Goal: Task Accomplishment & Management: Manage account settings

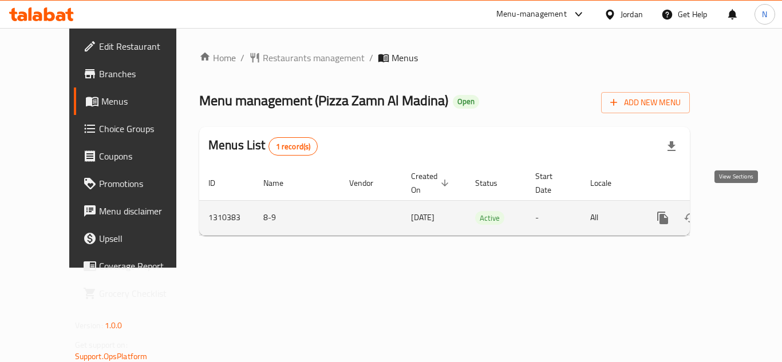
click at [740, 211] on icon "enhanced table" at bounding box center [745, 218] width 14 height 14
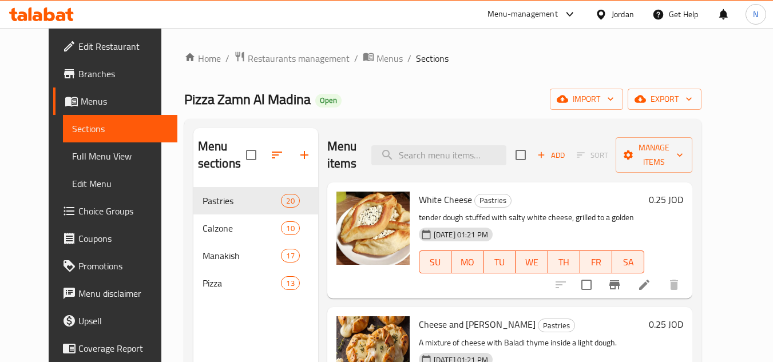
click at [84, 158] on span "Full Menu View" at bounding box center [120, 156] width 97 height 14
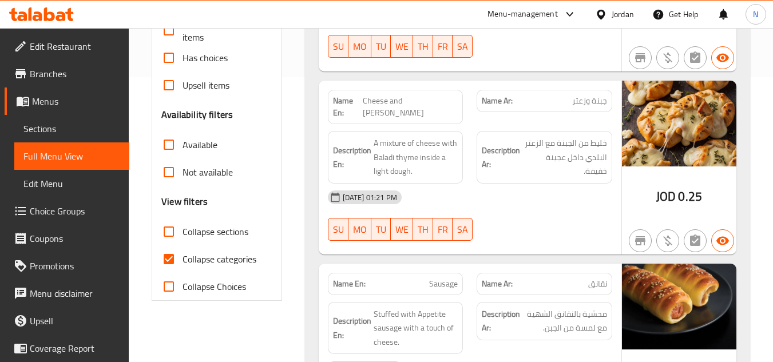
scroll to position [401, 0]
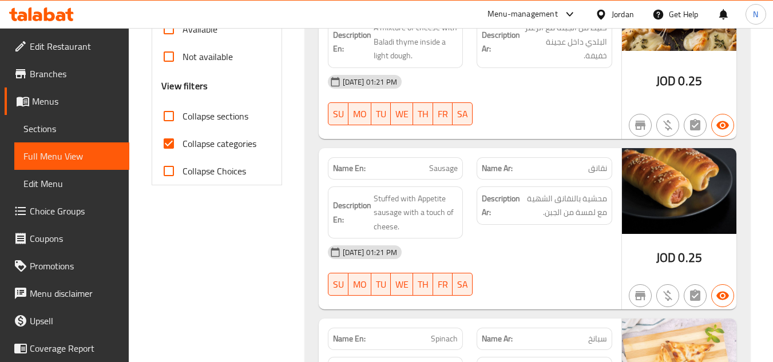
click at [164, 141] on input "Collapse categories" at bounding box center [168, 143] width 27 height 27
checkbox input "false"
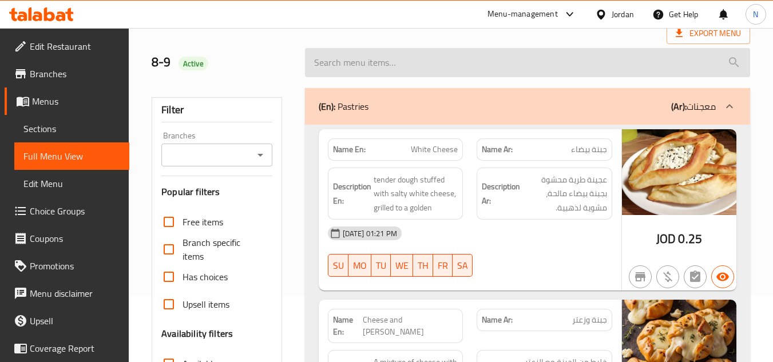
scroll to position [0, 0]
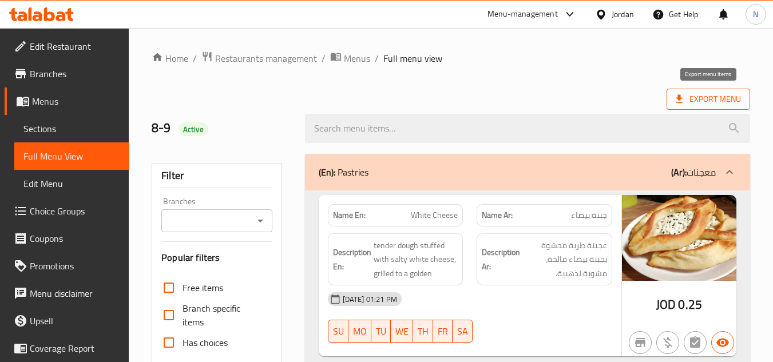
click at [710, 96] on span "Export Menu" at bounding box center [708, 99] width 65 height 14
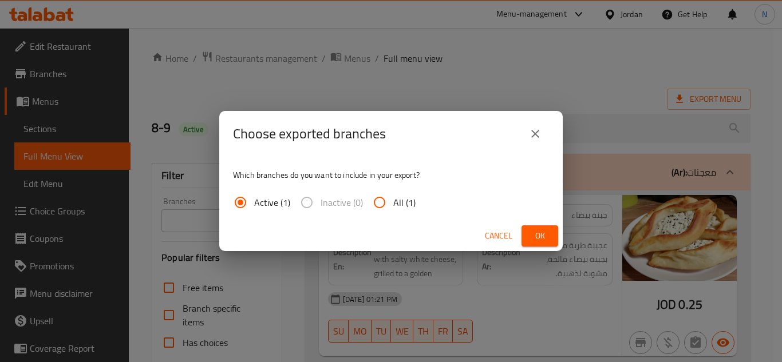
drag, startPoint x: 398, startPoint y: 210, endPoint x: 445, endPoint y: 208, distance: 47.5
click at [398, 209] on span "All (1)" at bounding box center [404, 203] width 22 height 14
click at [393, 209] on input "All (1)" at bounding box center [379, 202] width 27 height 27
radio input "true"
click at [546, 240] on span "Ok" at bounding box center [539, 236] width 18 height 14
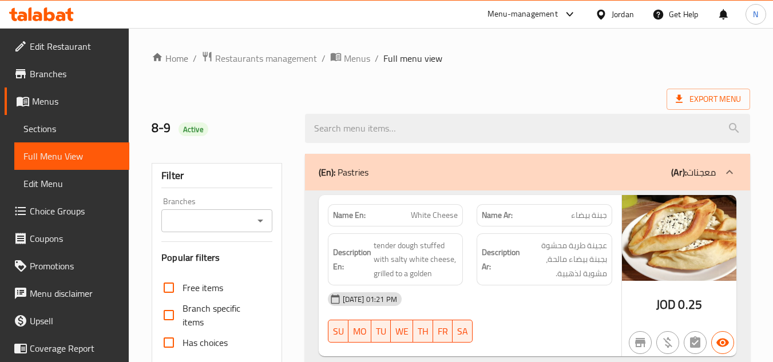
drag, startPoint x: 69, startPoint y: 128, endPoint x: 132, endPoint y: 132, distance: 62.5
click at [69, 128] on span "Sections" at bounding box center [71, 129] width 97 height 14
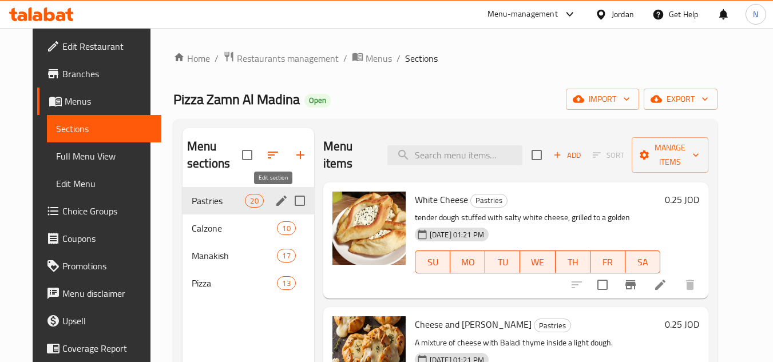
click at [275, 205] on icon "edit" at bounding box center [282, 201] width 14 height 14
click at [276, 204] on icon "edit" at bounding box center [281, 201] width 10 height 10
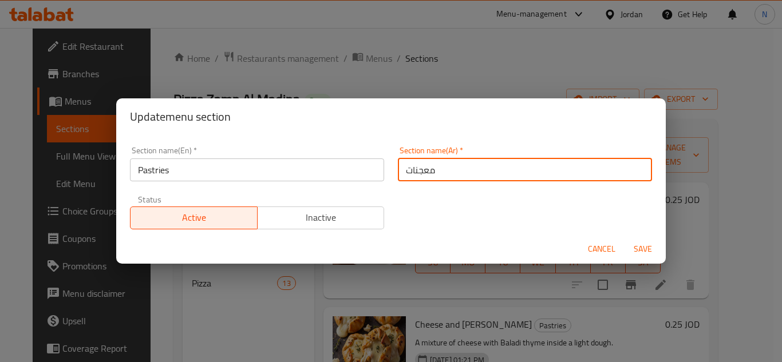
click at [428, 171] on input "معجنات" at bounding box center [525, 169] width 254 height 23
click at [403, 177] on input "معجنات" at bounding box center [525, 169] width 254 height 23
type input "المعجنات"
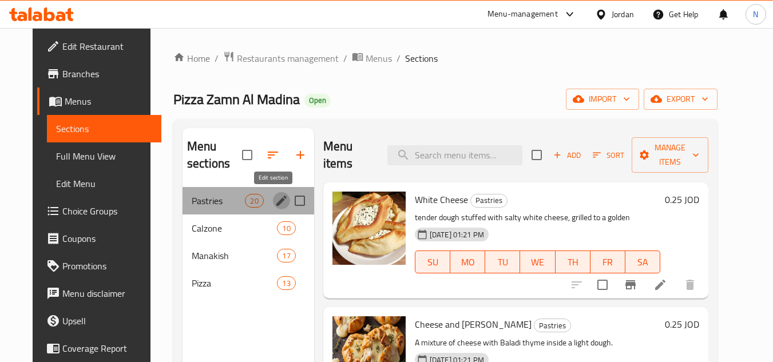
click at [276, 200] on icon "edit" at bounding box center [282, 201] width 14 height 14
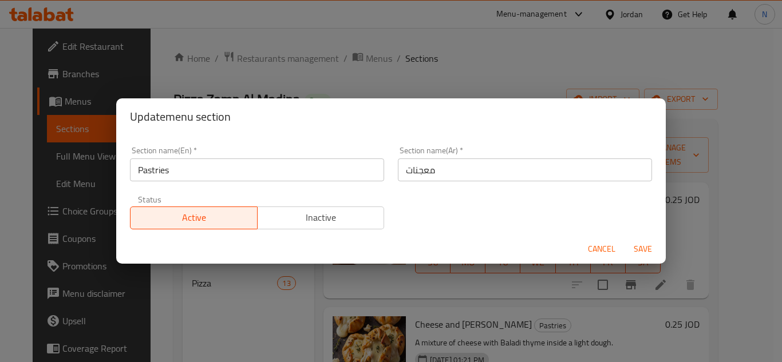
click at [402, 173] on input "معجنات" at bounding box center [525, 169] width 254 height 23
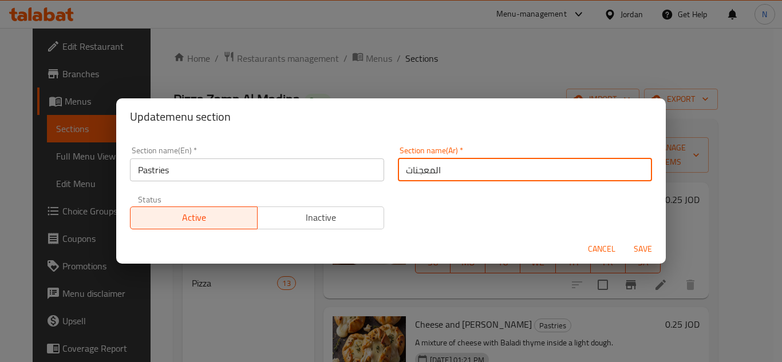
type input "المعجنات"
click at [624, 239] on button "Save" at bounding box center [642, 249] width 37 height 21
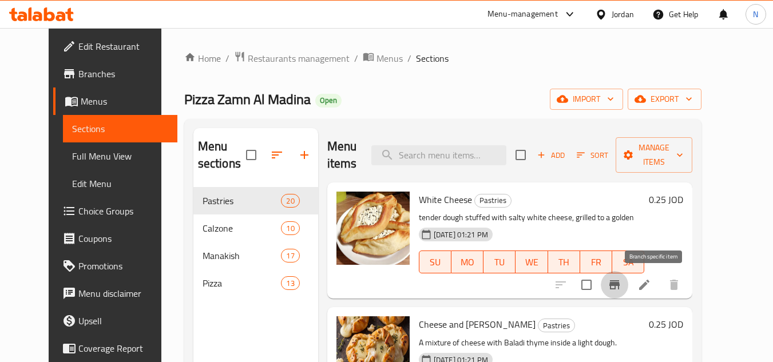
click at [620, 289] on icon "Branch-specific-item" at bounding box center [614, 284] width 10 height 9
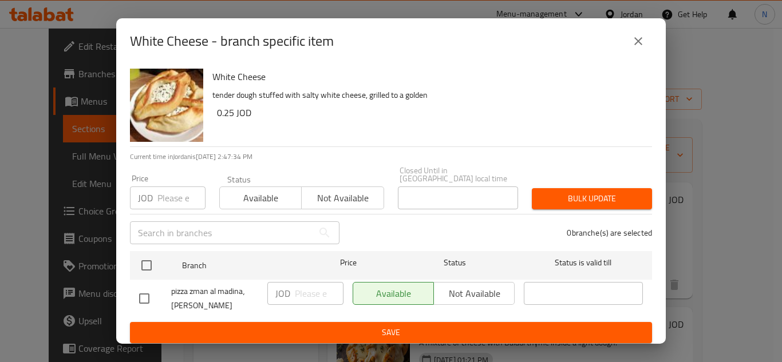
click at [635, 41] on icon "close" at bounding box center [638, 41] width 14 height 14
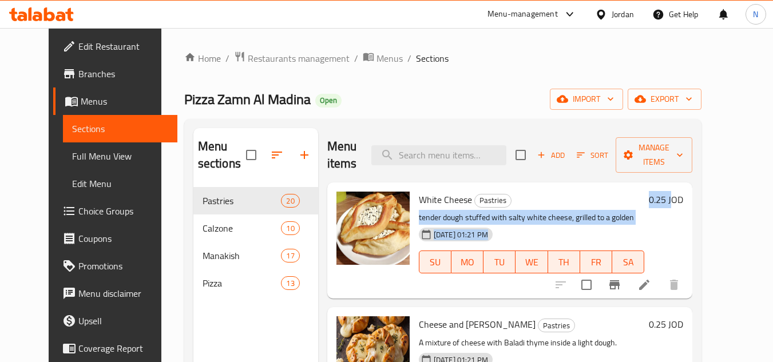
copy div "tender dough stuffed with salty white cheese, grilled to a golden [DATE] 01:21 …"
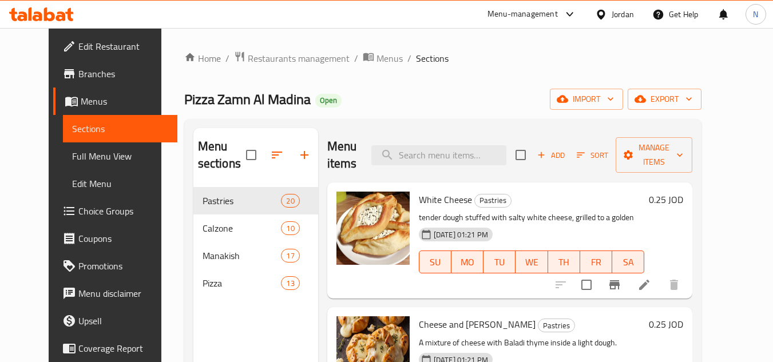
drag, startPoint x: 684, startPoint y: 199, endPoint x: 684, endPoint y: 206, distance: 6.9
click at [644, 206] on h6 "White Cheese Pastries" at bounding box center [531, 200] width 225 height 16
click at [683, 196] on h6 "0.25 JOD" at bounding box center [666, 200] width 34 height 16
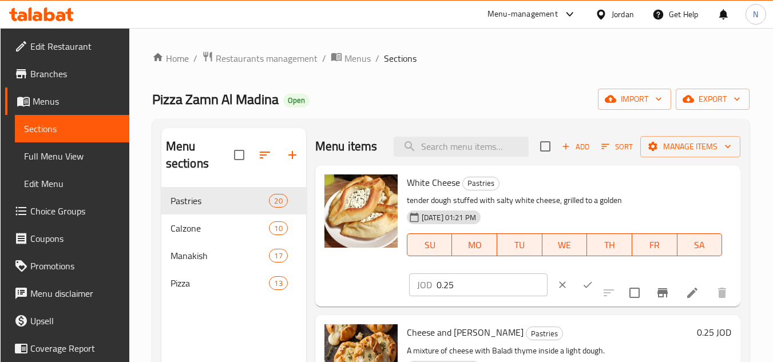
click at [697, 191] on h6 "White Cheese Pastries" at bounding box center [564, 183] width 315 height 16
click at [582, 291] on icon "ok" at bounding box center [587, 284] width 11 height 11
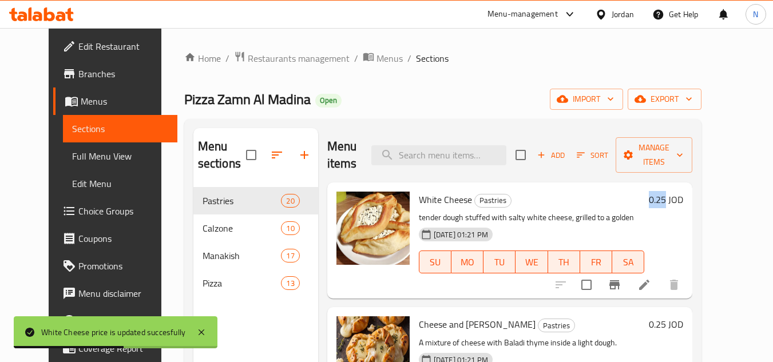
drag, startPoint x: 705, startPoint y: 200, endPoint x: 688, endPoint y: 202, distance: 17.8
click at [683, 202] on div "0.25 JOD" at bounding box center [663, 200] width 39 height 16
copy h6 "0.25"
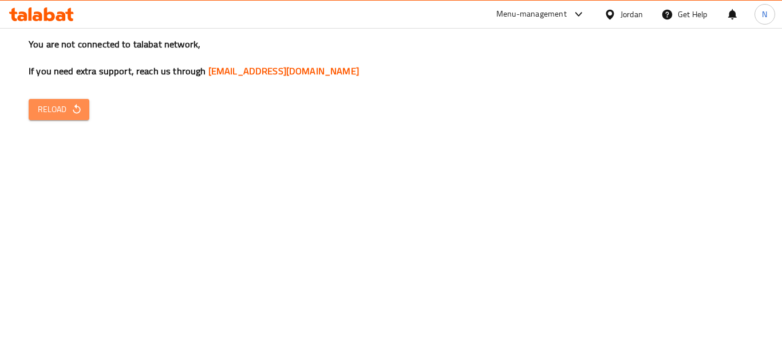
click at [50, 115] on span "Reload" at bounding box center [59, 109] width 42 height 14
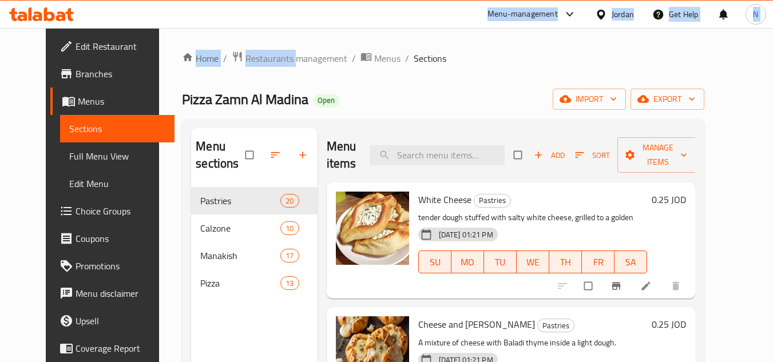
drag, startPoint x: 266, startPoint y: -50, endPoint x: 276, endPoint y: 215, distance: 264.5
click at [255, 30] on div "​ Menu-management Jordan Get Help N Edit Restaurant Branches Menus Sections Ful…" at bounding box center [386, 195] width 773 height 334
click at [616, 11] on div "Jordan" at bounding box center [623, 14] width 22 height 13
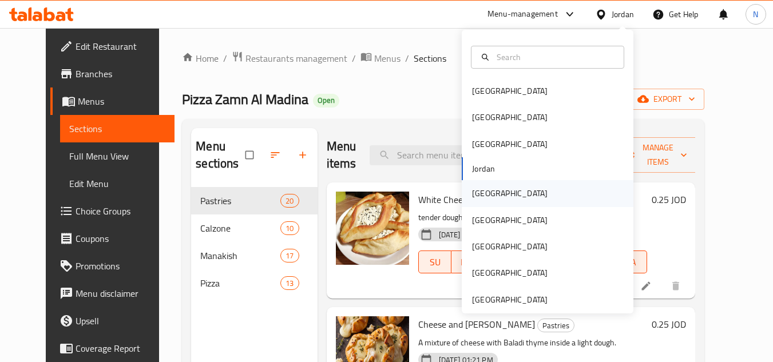
click at [484, 191] on div "Kuwait" at bounding box center [510, 193] width 76 height 13
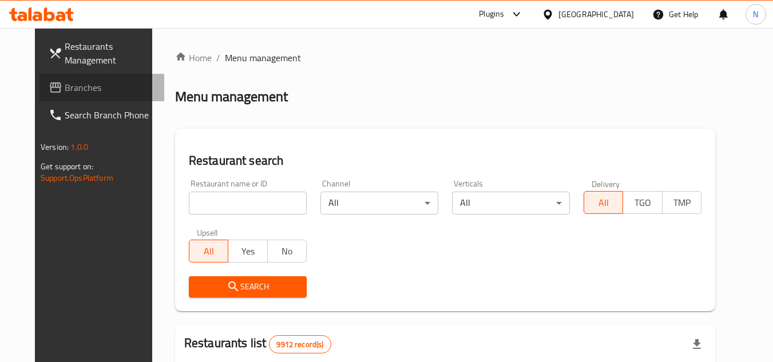
click at [69, 94] on link "Branches" at bounding box center [101, 87] width 125 height 27
